Goal: Communication & Community: Answer question/provide support

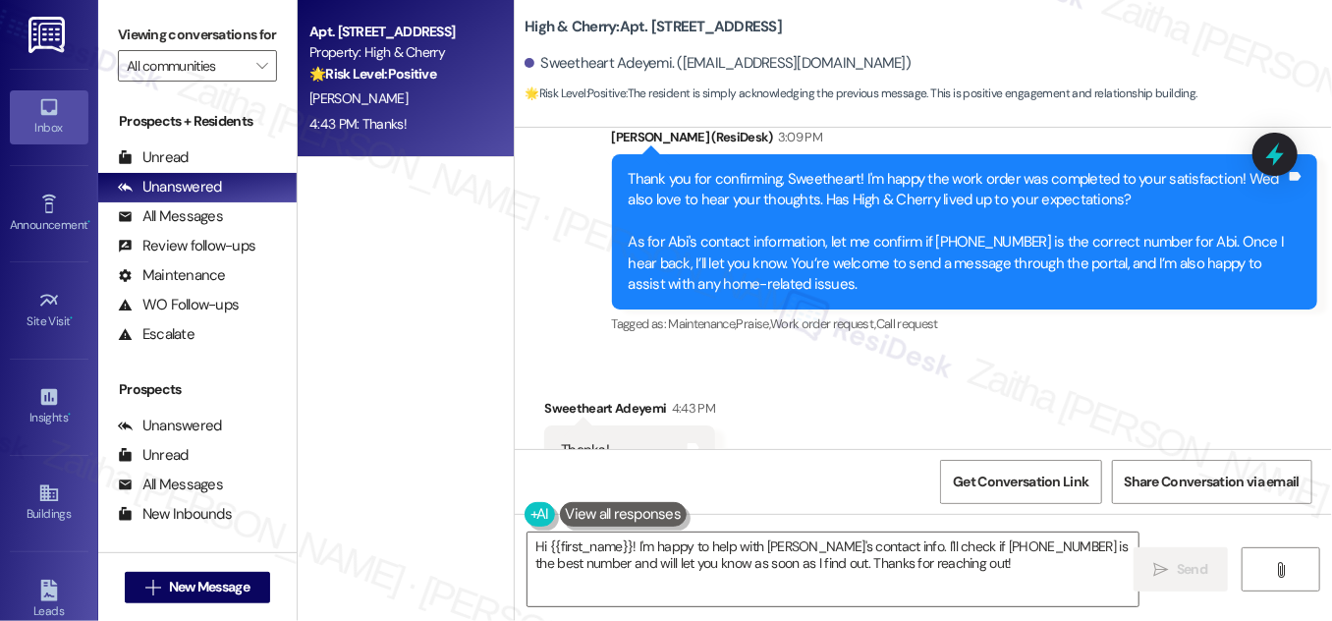
scroll to position [20314, 0]
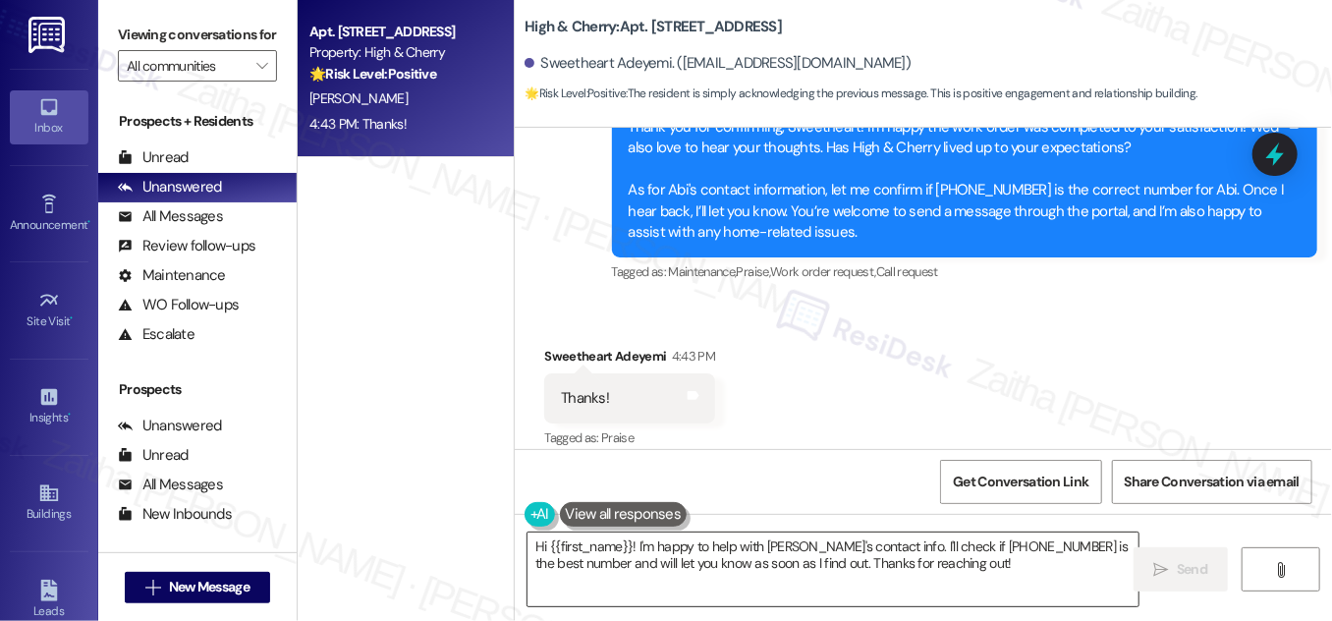
click at [539, 546] on textarea "Hi {{first_name}}! I'm happy to help with [PERSON_NAME]'s contact info. I'll ch…" at bounding box center [833, 569] width 611 height 74
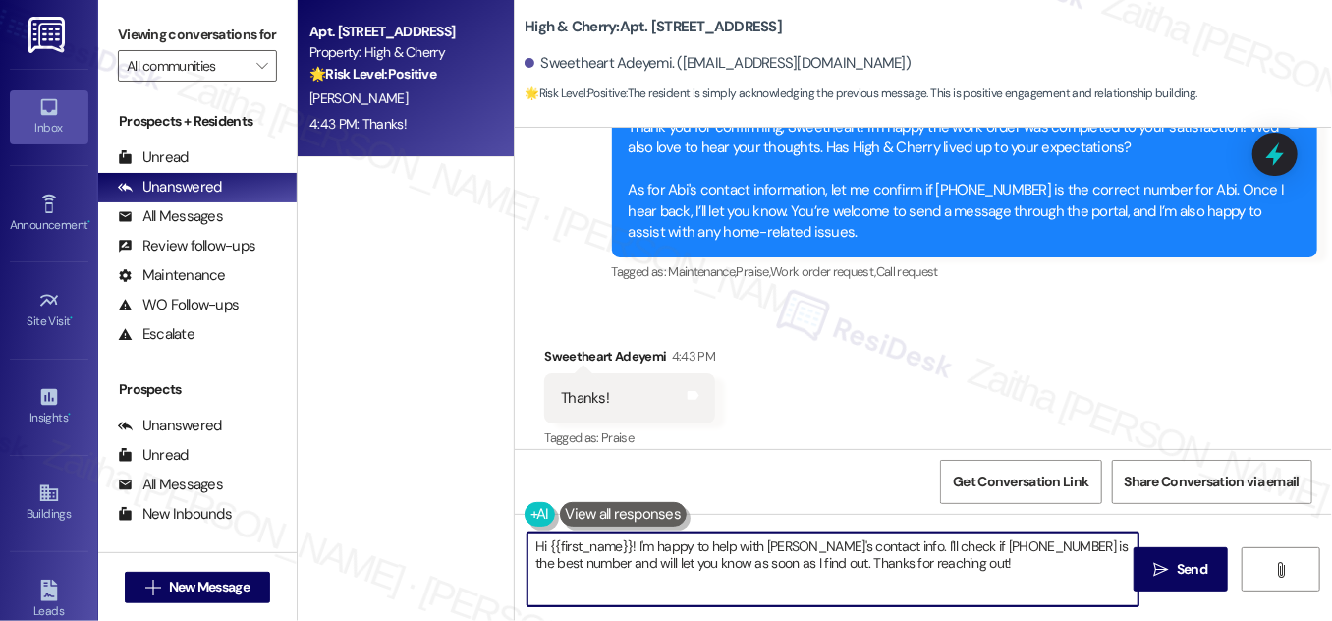
click at [539, 546] on textarea "Hi {{first_name}}! I'm happy to help with [PERSON_NAME]'s contact info. I'll ch…" at bounding box center [833, 569] width 611 height 74
drag, startPoint x: 817, startPoint y: 544, endPoint x: 1002, endPoint y: 584, distance: 188.8
click at [1002, 584] on textarea "You're welcome, {{first_name}}! I'm happy to help with [PERSON_NAME]'s contact …" at bounding box center [833, 569] width 611 height 74
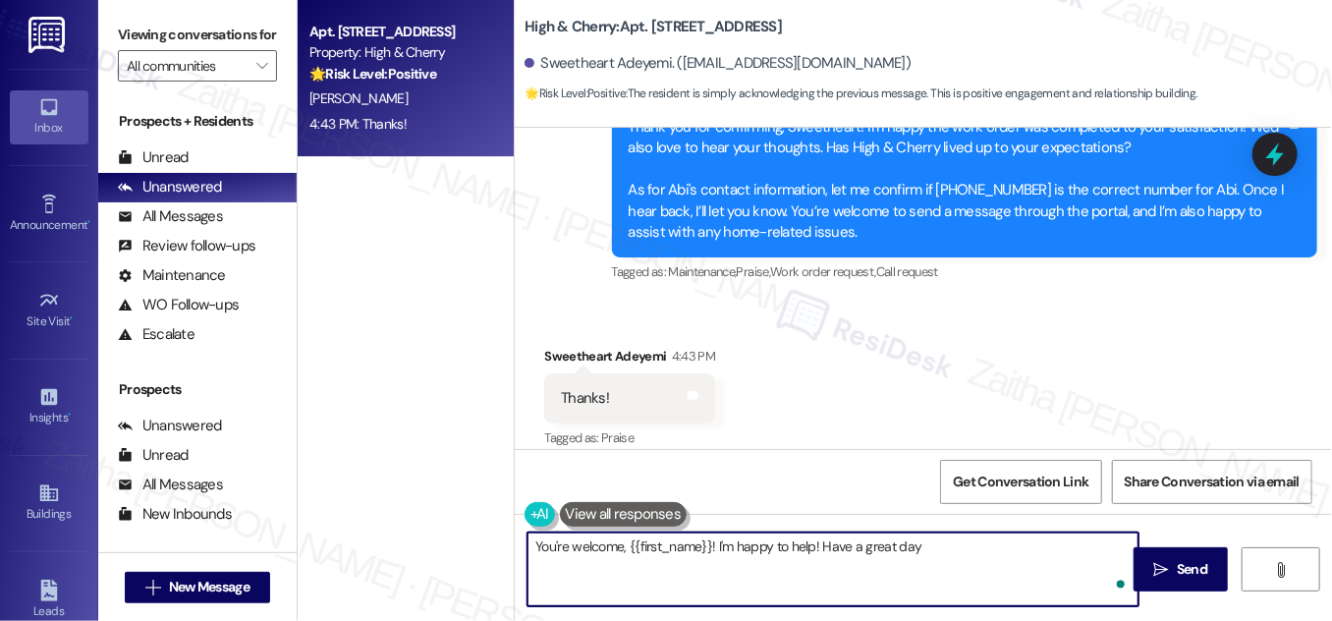
type textarea "You're welcome, {{first_name}}! I'm happy to help! Have a great day!"
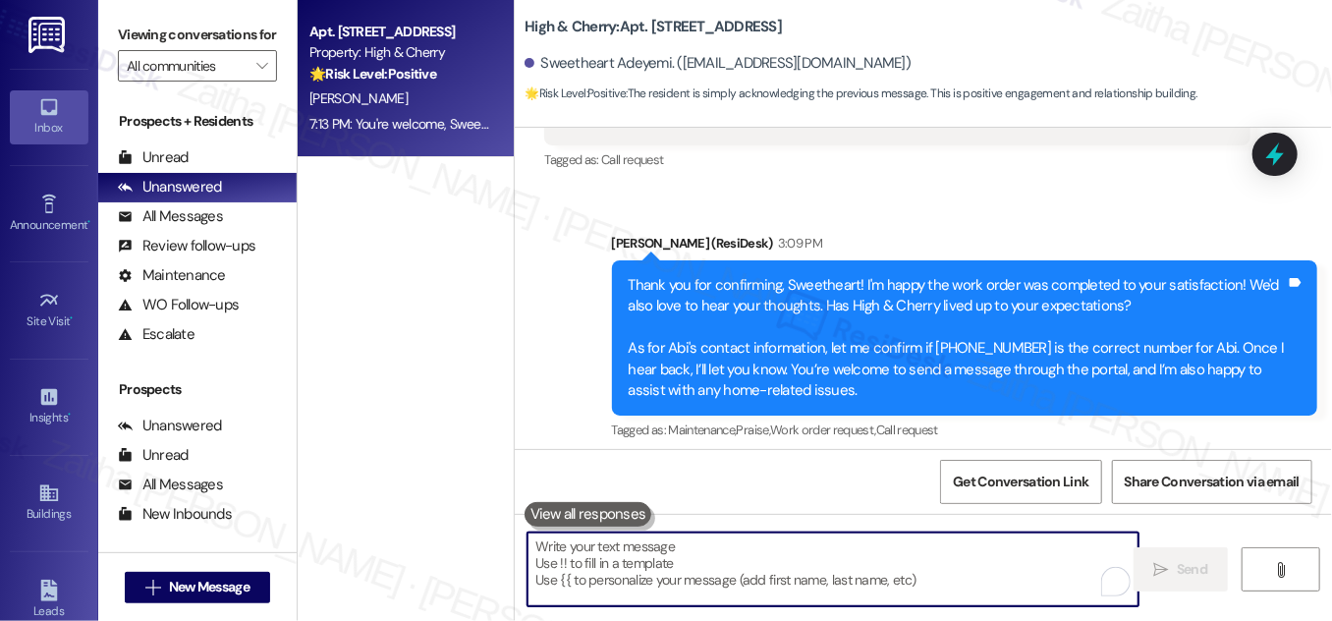
scroll to position [20183, 0]
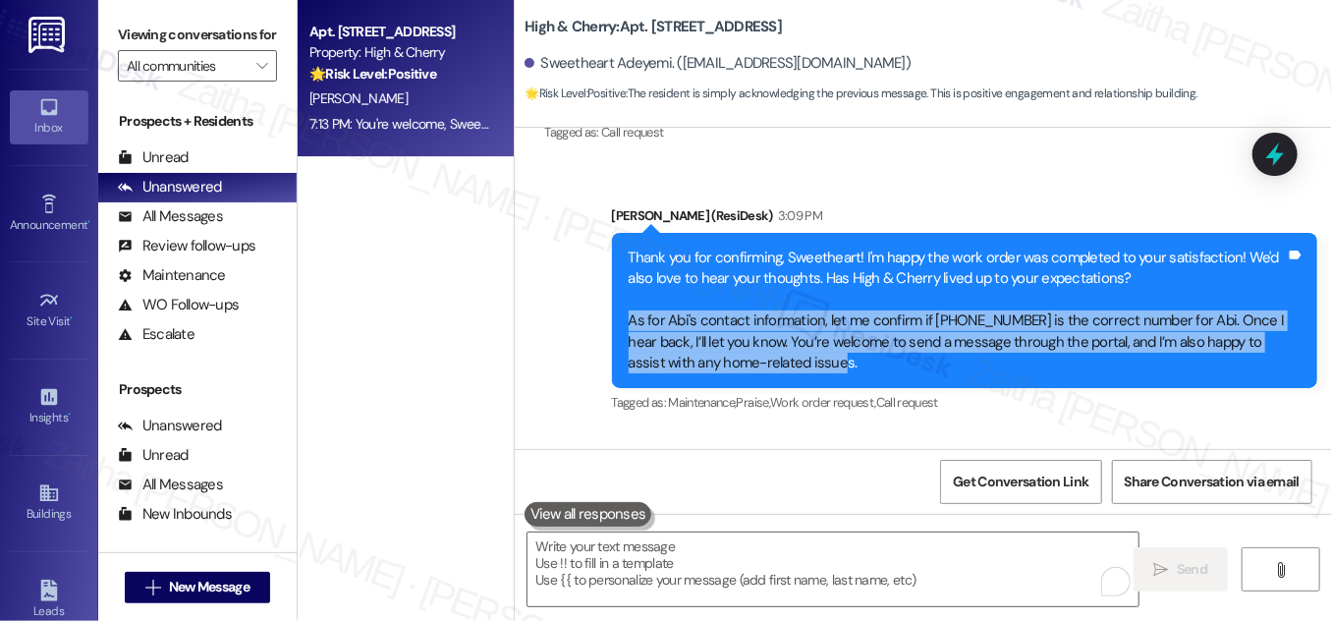
drag, startPoint x: 626, startPoint y: 298, endPoint x: 820, endPoint y: 348, distance: 200.9
click at [820, 348] on div "Thank you for confirming, Sweetheart! I'm happy the work order was completed to…" at bounding box center [957, 311] width 657 height 127
click at [886, 355] on div "Thank you for confirming, Sweetheart! I'm happy the work order was completed to…" at bounding box center [957, 311] width 657 height 127
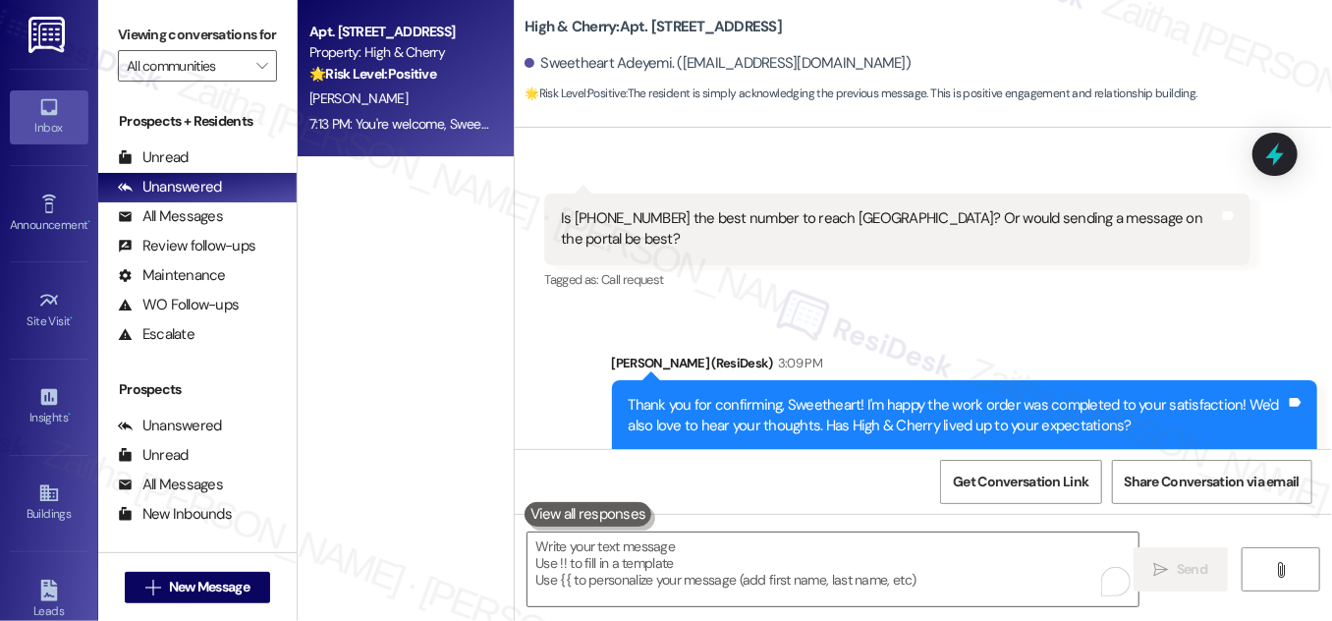
scroll to position [20004, 0]
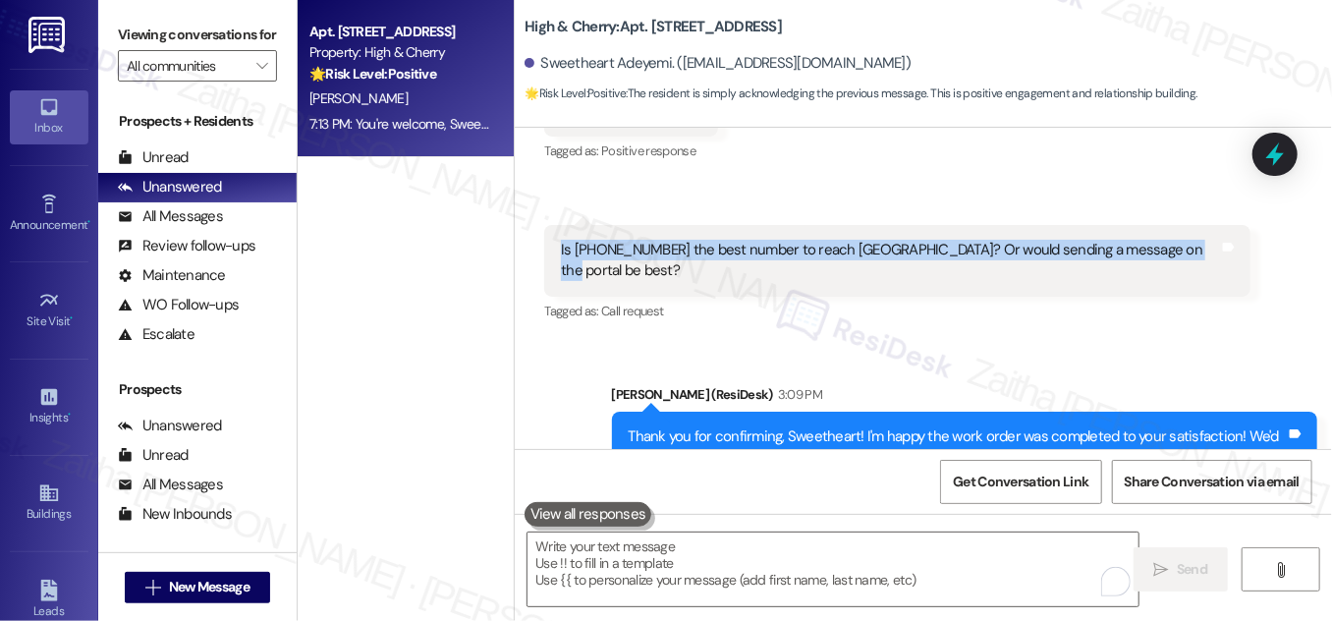
drag, startPoint x: 554, startPoint y: 246, endPoint x: 1160, endPoint y: 272, distance: 606.7
click at [1160, 272] on div "Is [PHONE_NUMBER] the best number to reach [GEOGRAPHIC_DATA]? Or would sending …" at bounding box center [896, 261] width 705 height 72
copy div "Is [PHONE_NUMBER] the best number to reach [GEOGRAPHIC_DATA]? Or would sending …"
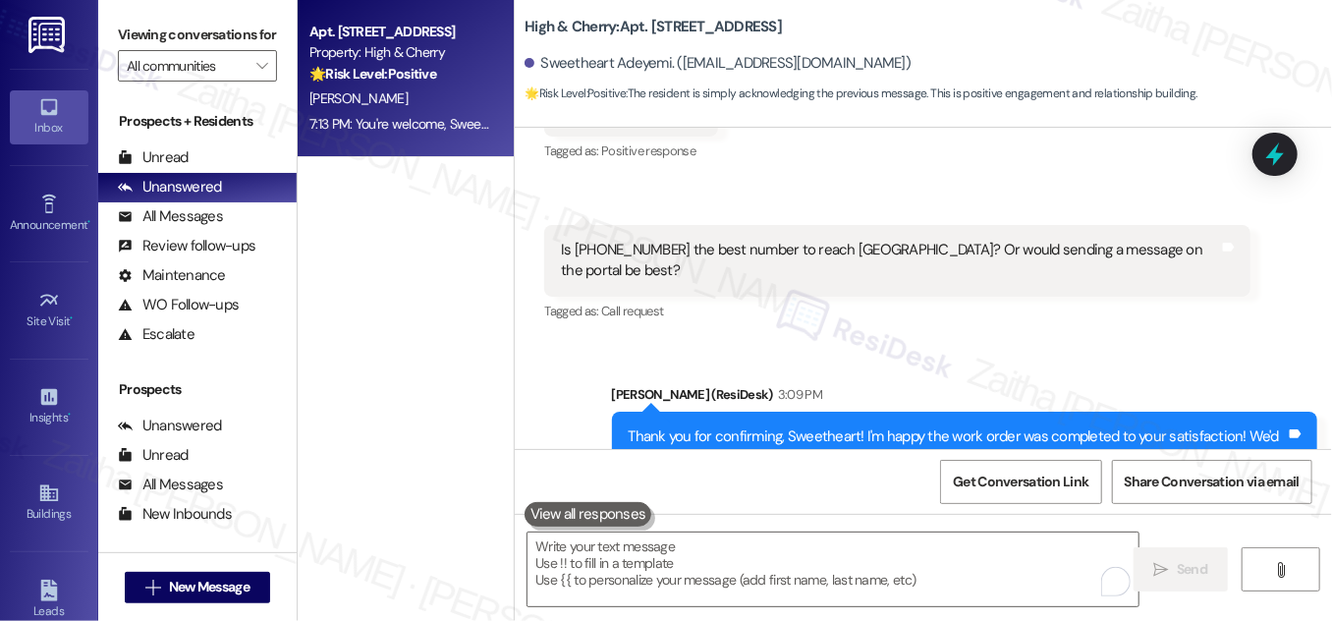
click at [828, 297] on div "Tagged as: Call request Click to highlight conversations about Call request" at bounding box center [896, 311] width 705 height 28
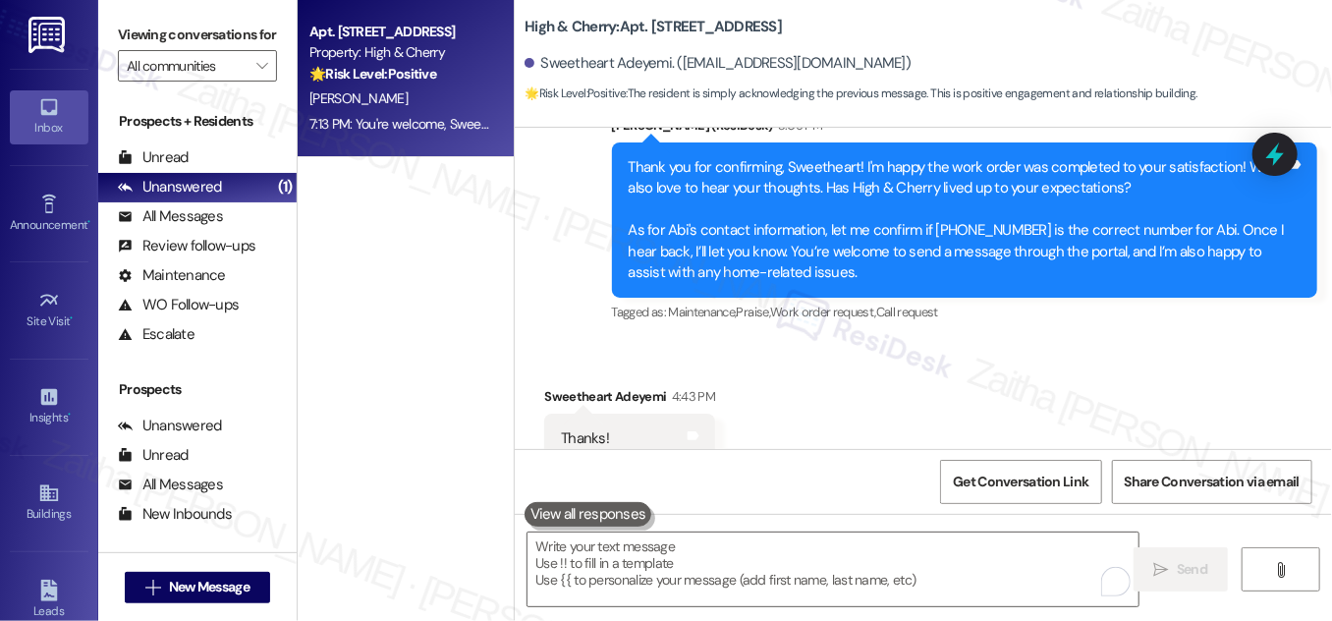
scroll to position [20451, 0]
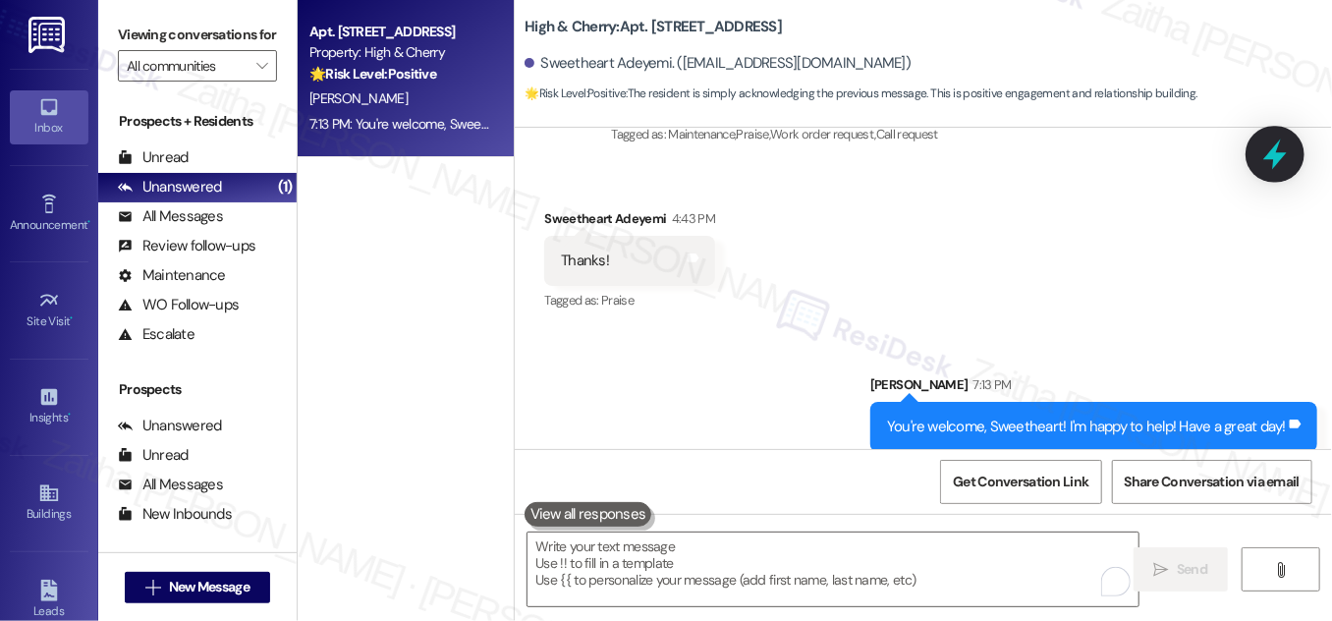
click at [1271, 154] on icon at bounding box center [1275, 154] width 24 height 30
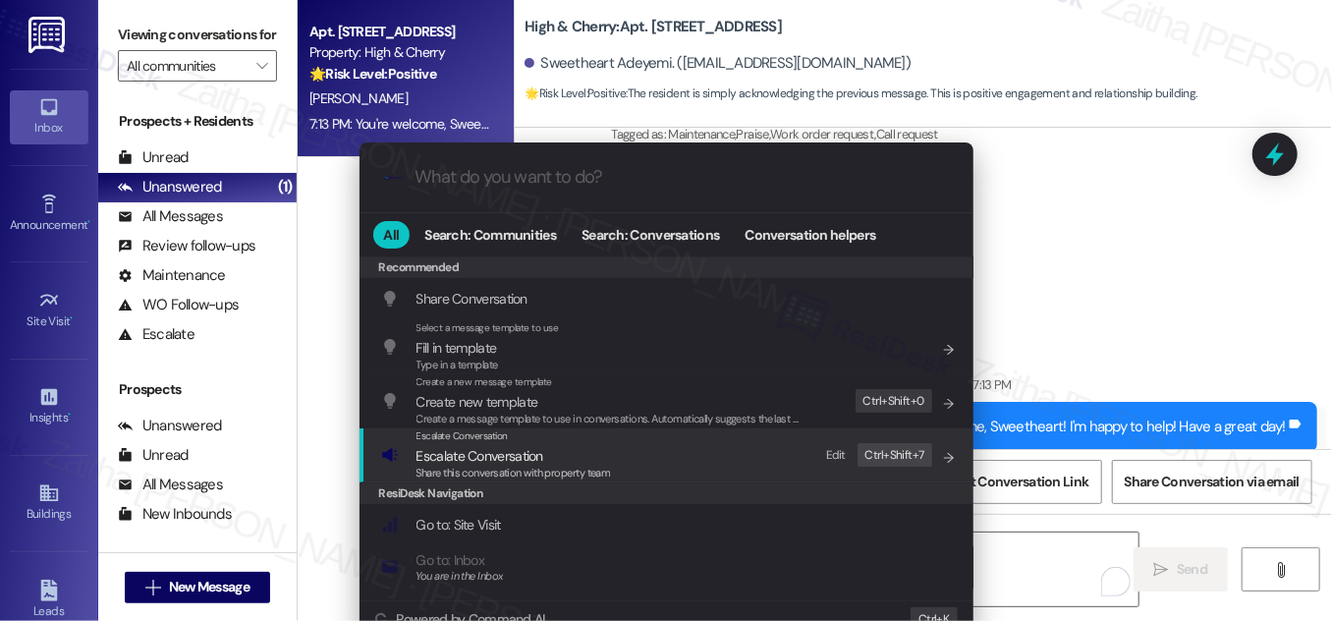
click at [500, 455] on span "Escalate Conversation" at bounding box center [480, 456] width 127 height 18
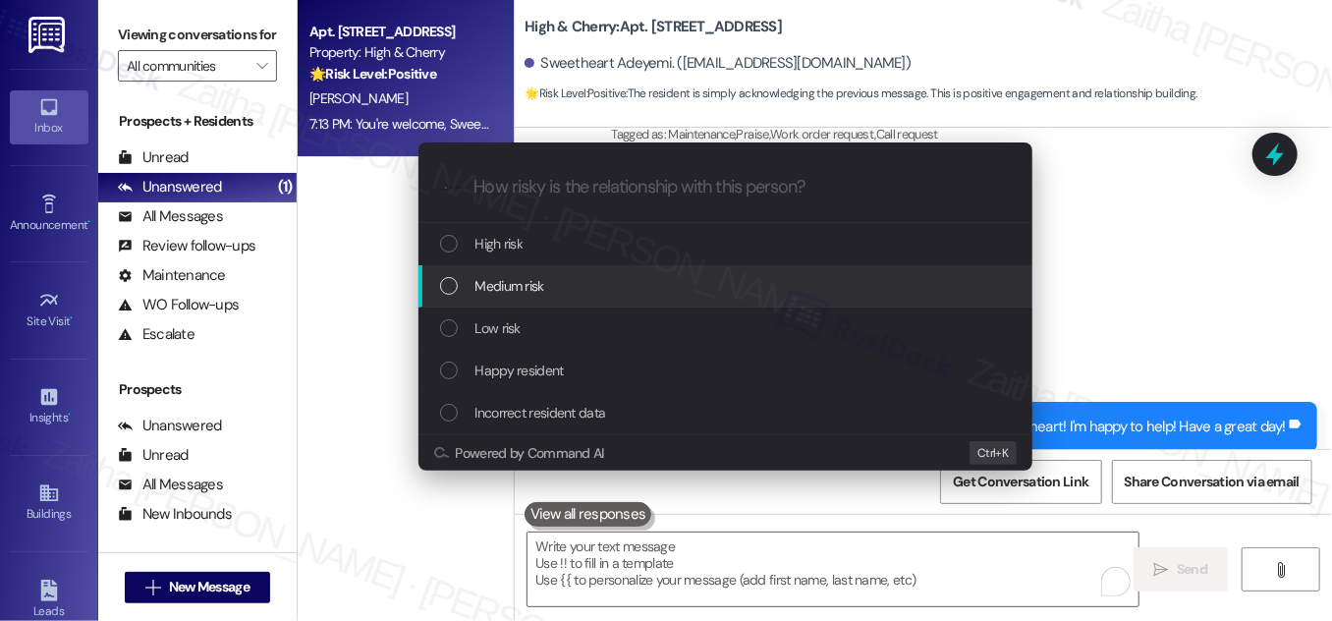
click at [609, 300] on div "Medium risk" at bounding box center [725, 286] width 614 height 42
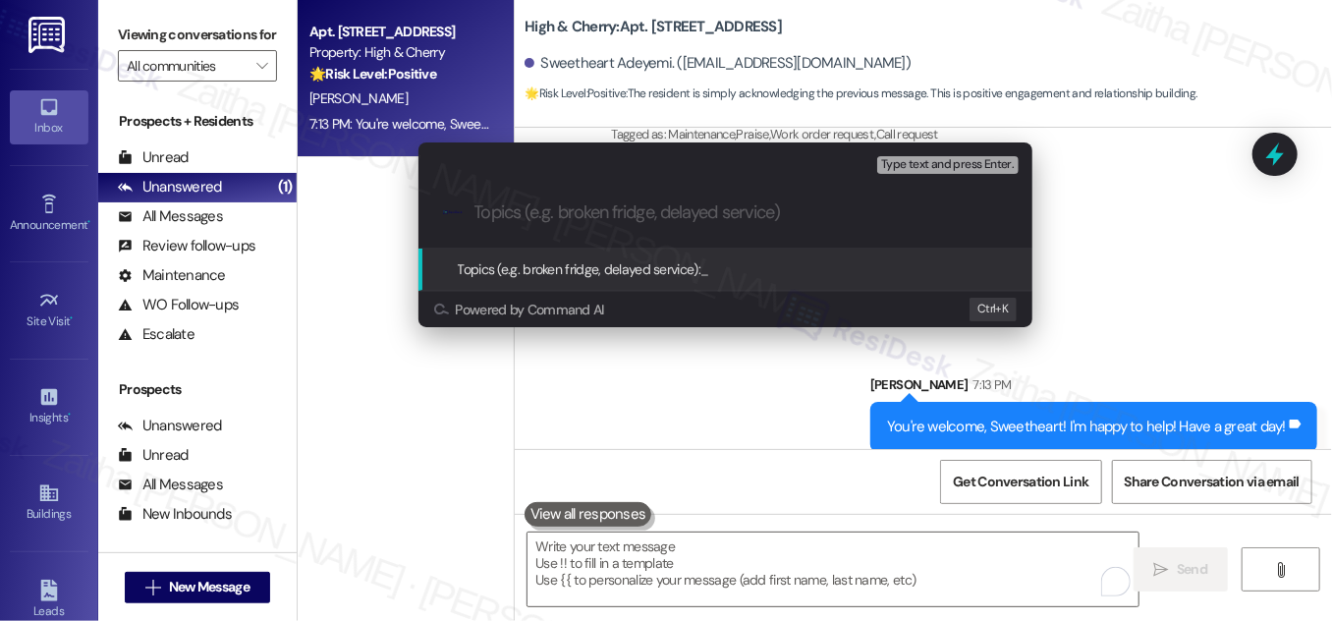
paste input "Confirming Best Way to Reach Abi"
type input "Confirming Best Way to Reach Abi"
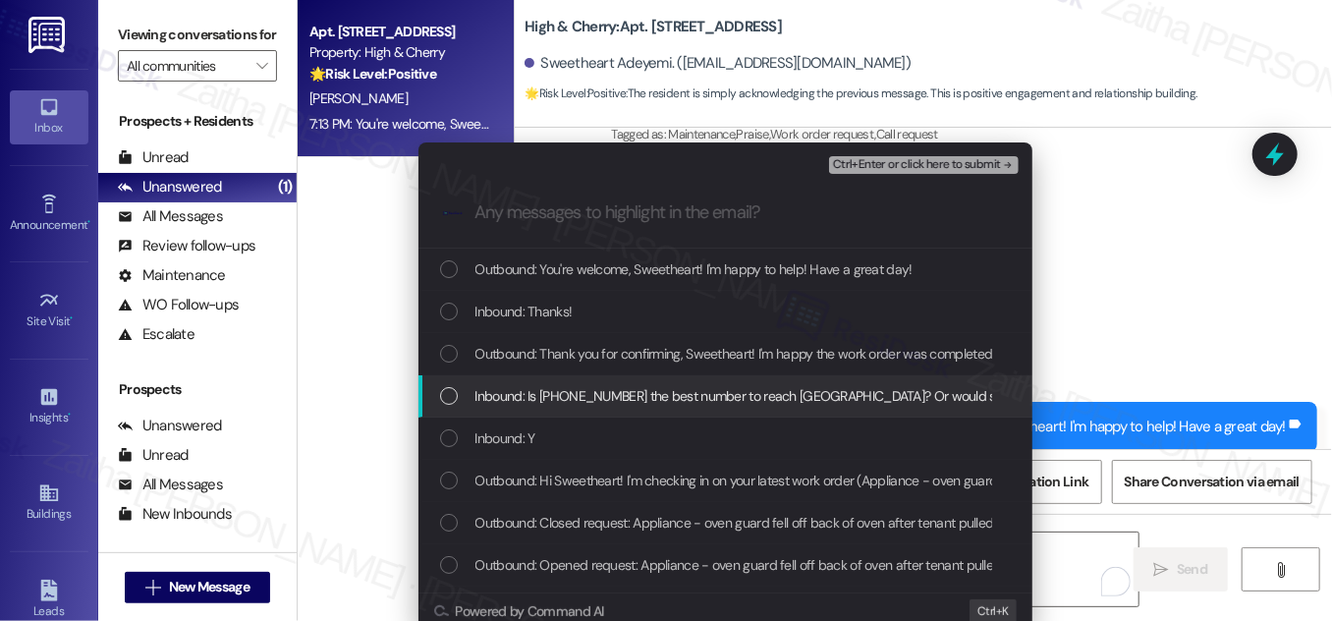
click at [450, 386] on div "Inbound: Is [PHONE_NUMBER] the best number to reach [GEOGRAPHIC_DATA]? Or would…" at bounding box center [727, 396] width 575 height 22
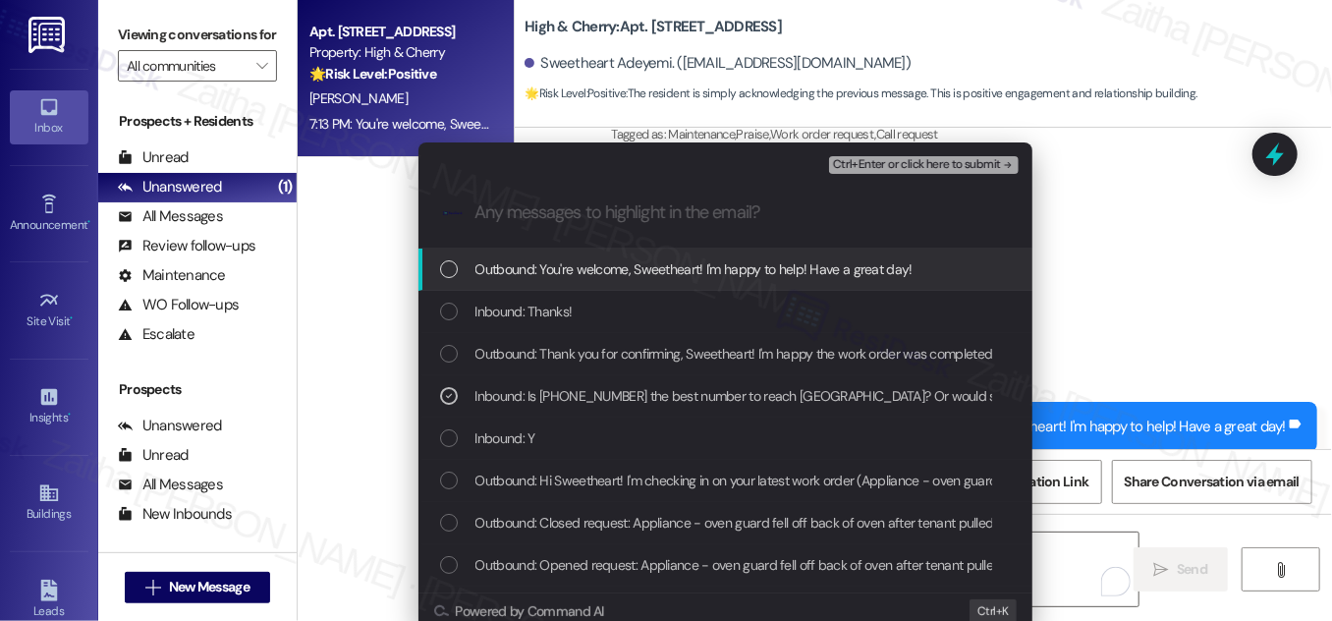
click at [905, 168] on span "Ctrl+Enter or click here to submit" at bounding box center [917, 165] width 168 height 14
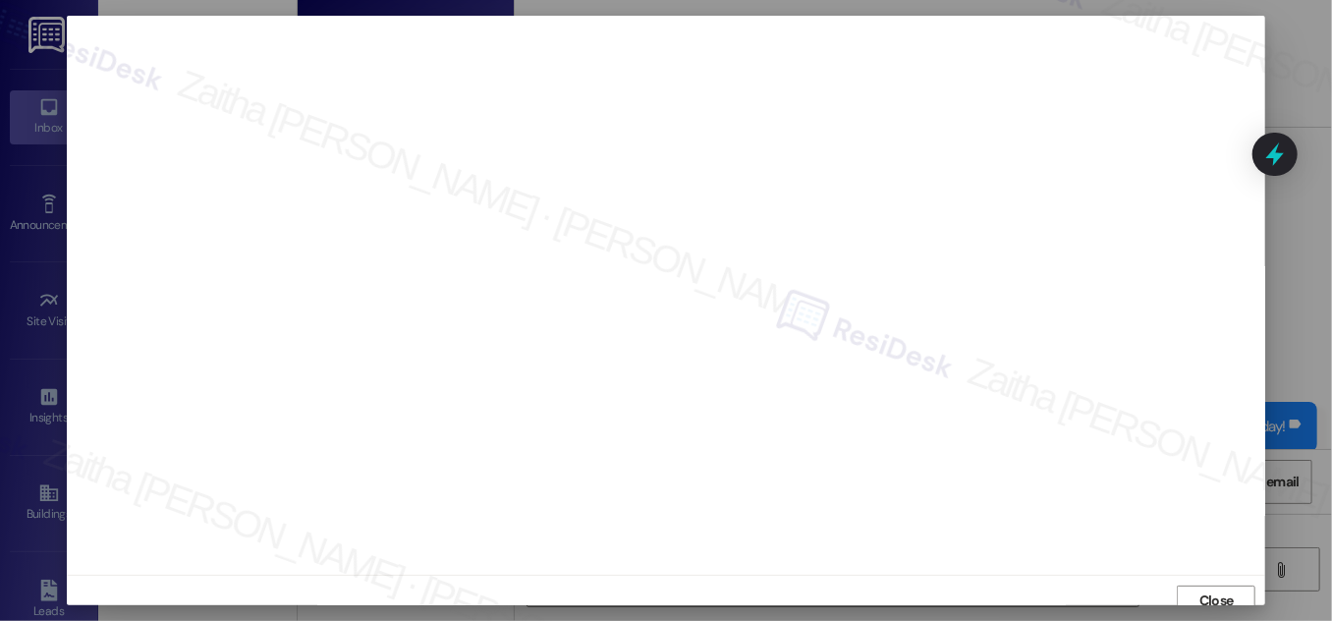
scroll to position [11, 0]
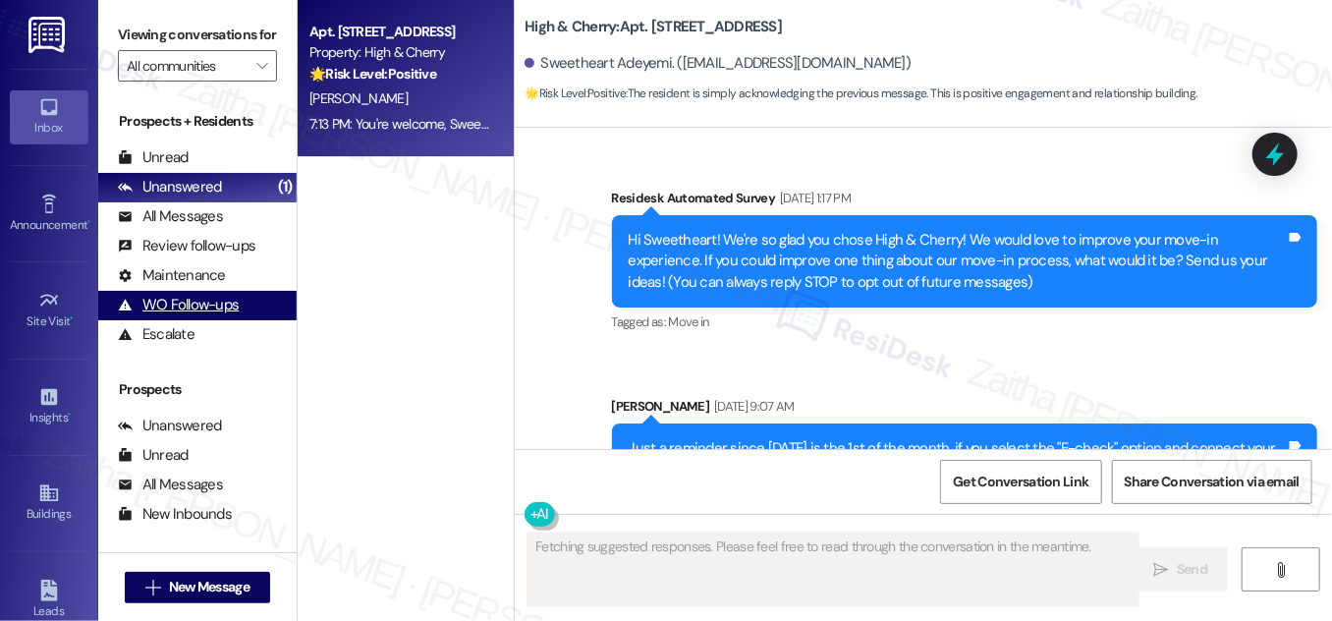
type textarea "Fetching suggested responses. Please feel free to read through the conversation…"
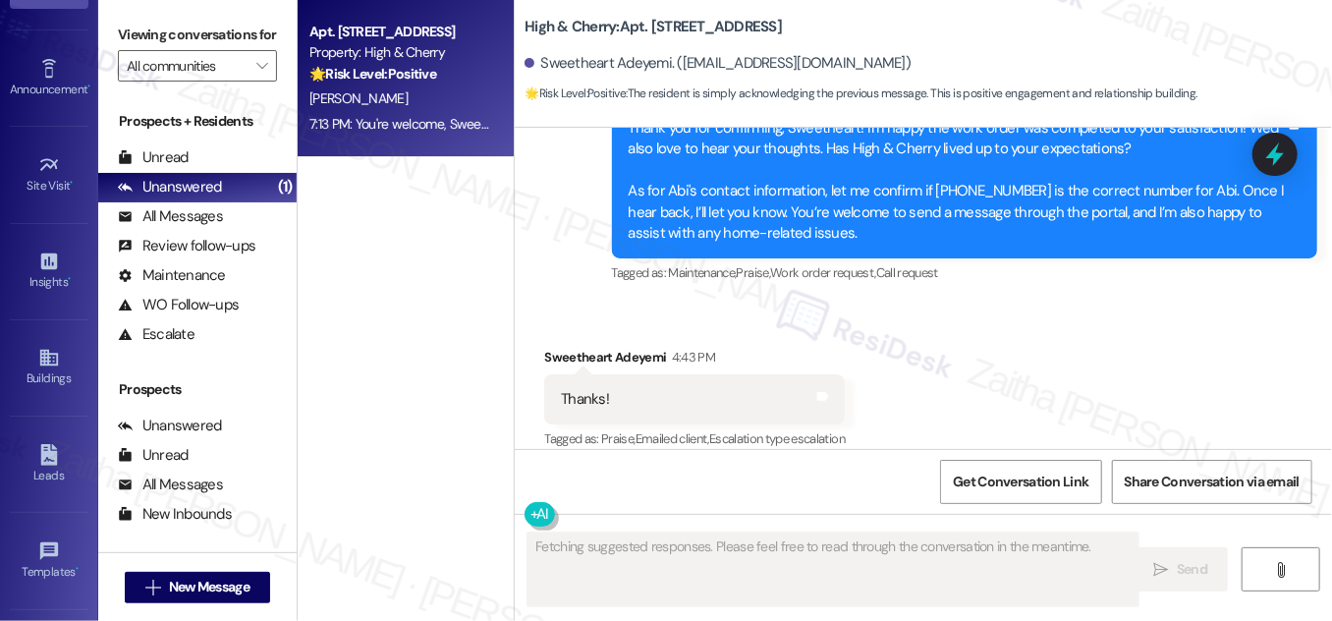
scroll to position [308, 0]
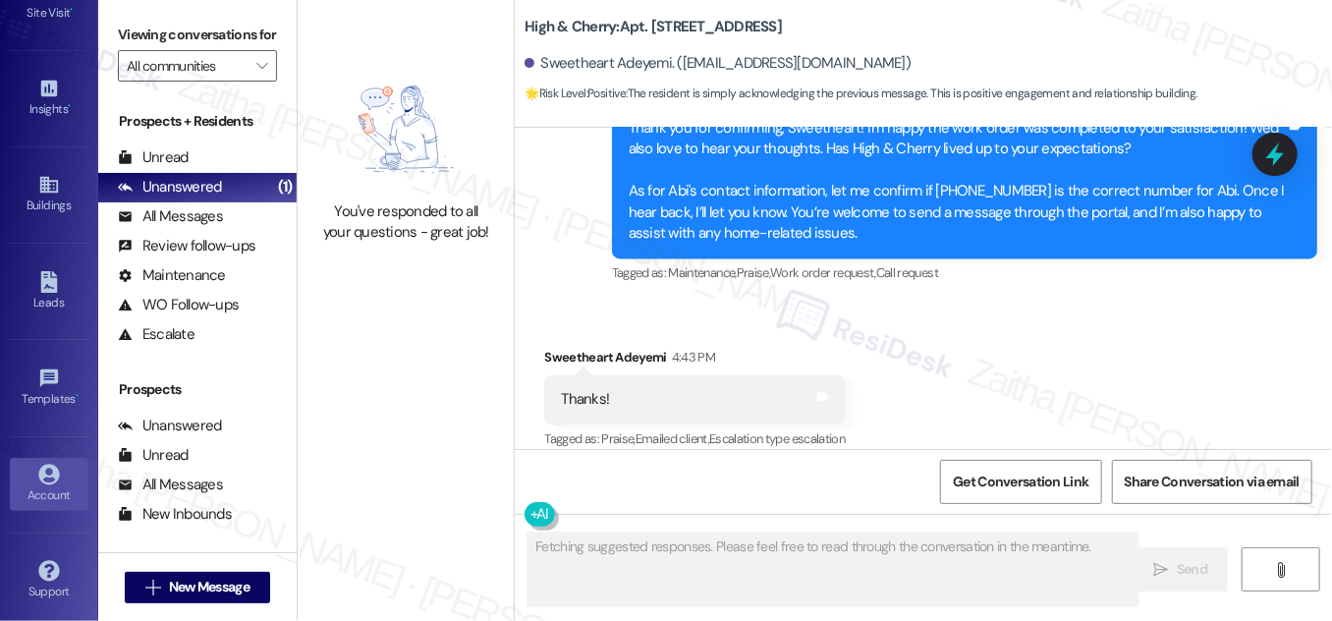
click at [36, 485] on div "Account" at bounding box center [49, 495] width 98 height 20
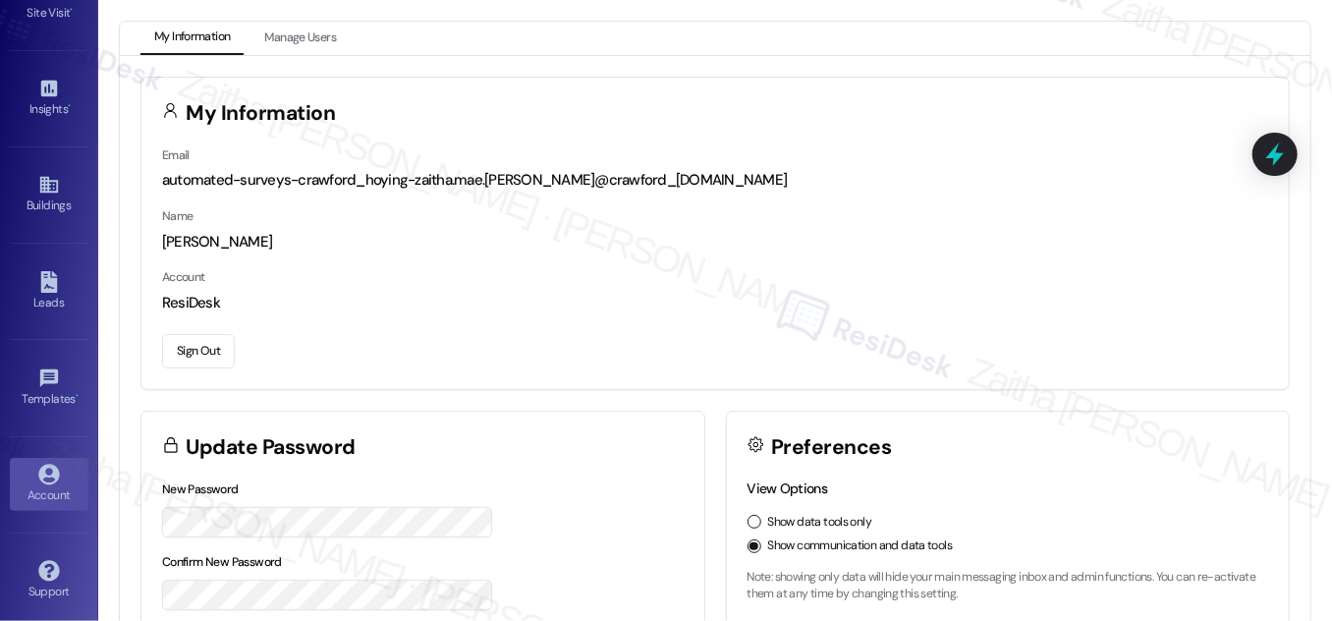
click at [184, 362] on button "Sign Out" at bounding box center [198, 351] width 73 height 34
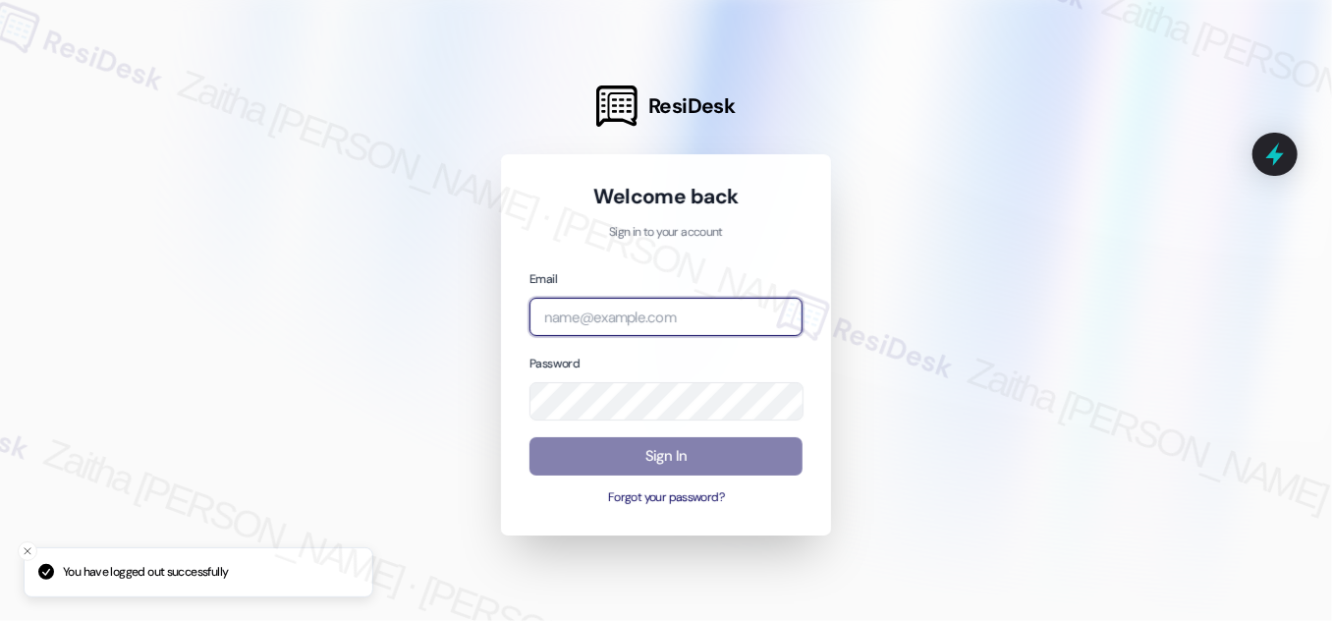
click at [602, 316] on input "email" at bounding box center [666, 317] width 273 height 38
type input "automated-surveys-res_prop-zaitha.mae.[PERSON_NAME]@res_[DOMAIN_NAME]"
